Goal: Check status: Check status

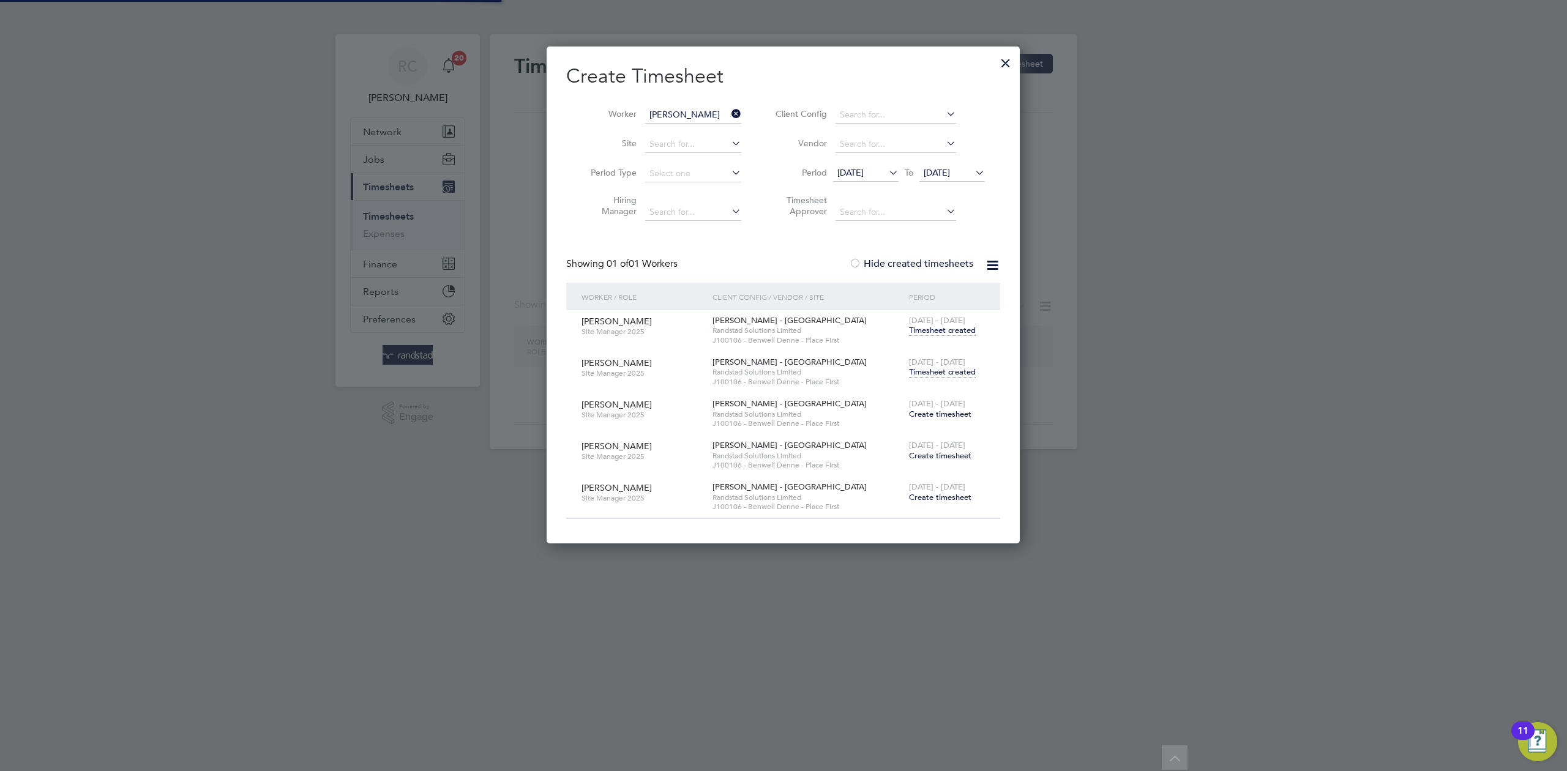
scroll to position [498, 474]
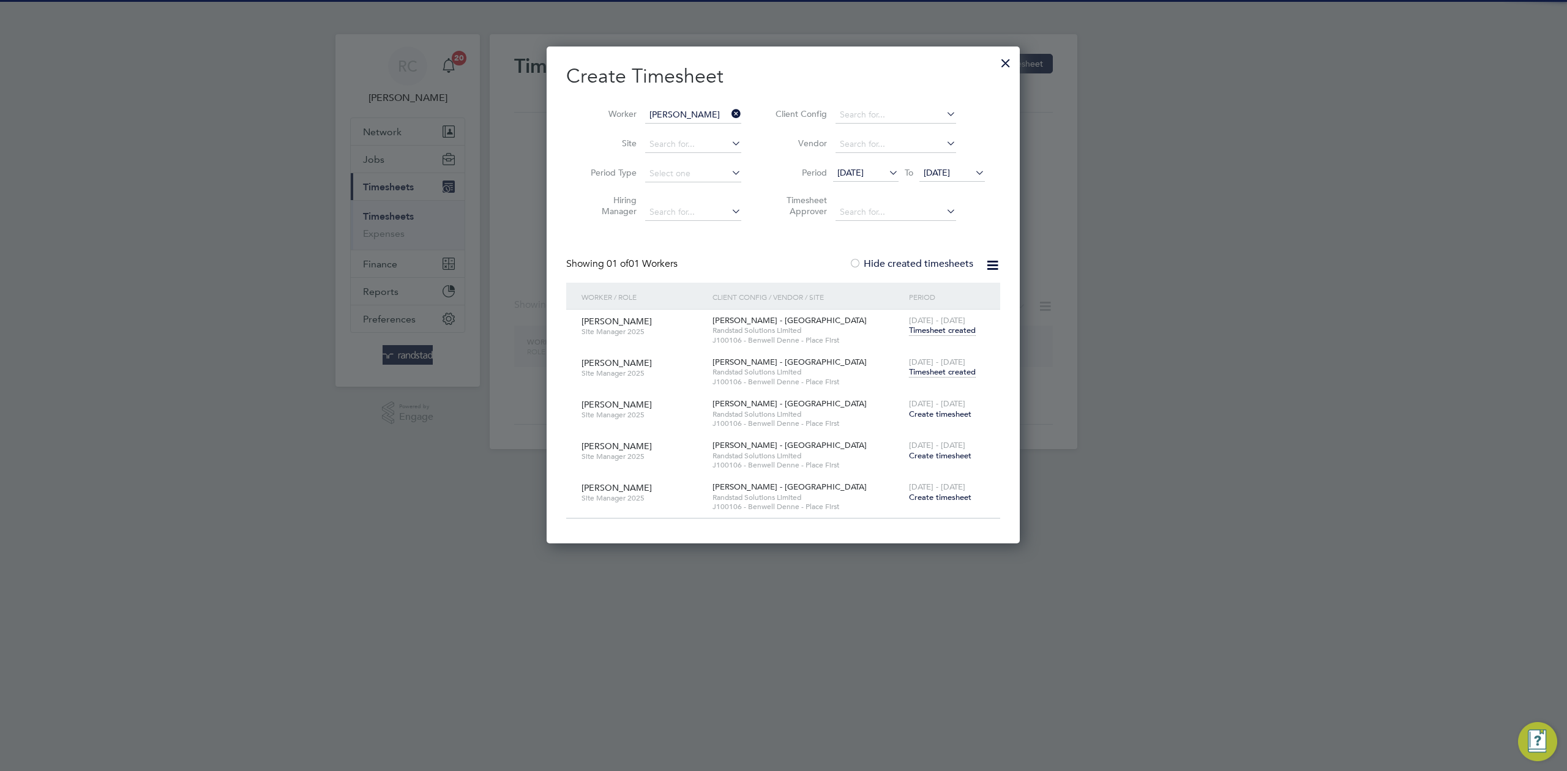
click at [1002, 58] on div at bounding box center [1006, 60] width 22 height 22
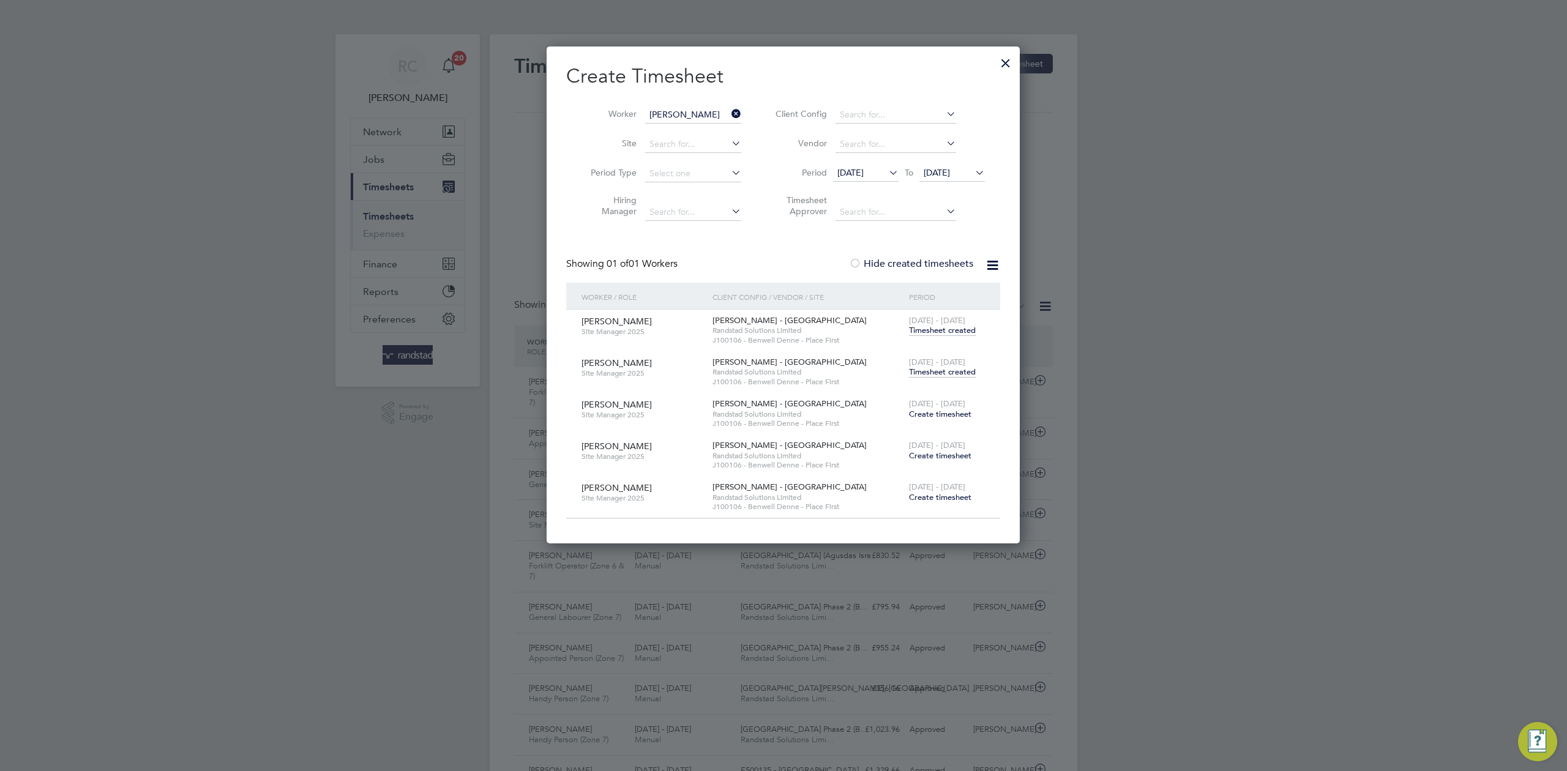
scroll to position [0, 0]
